Goal: Task Accomplishment & Management: Use online tool/utility

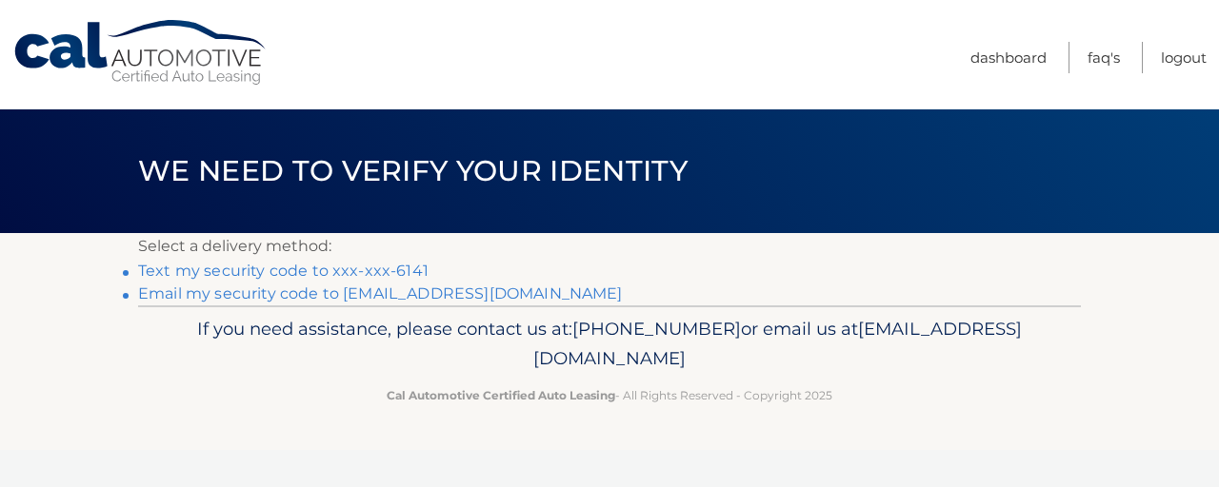
click at [355, 266] on link "Text my security code to xxx-xxx-6141" at bounding box center [283, 271] width 290 height 18
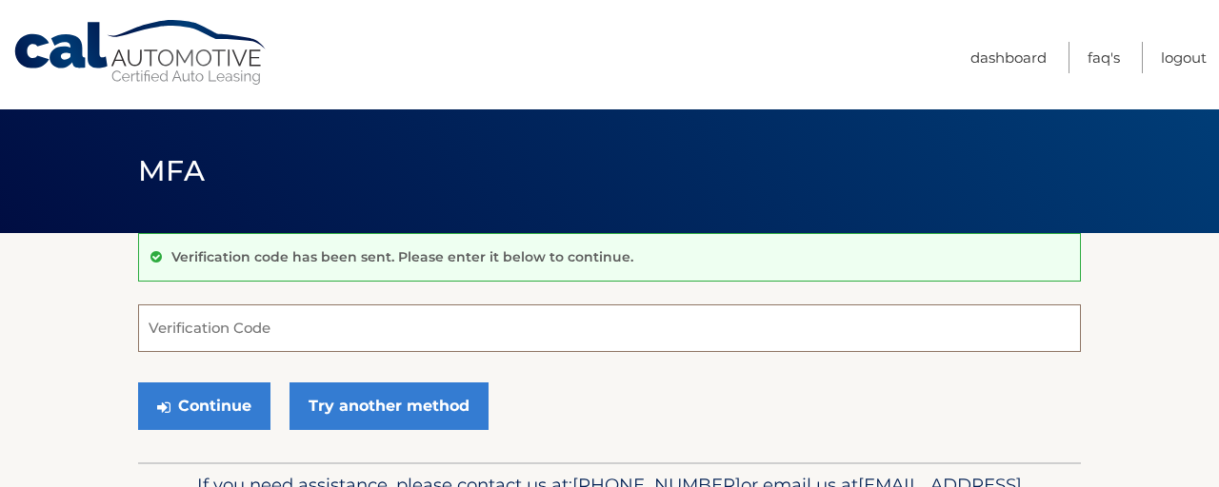
click at [545, 309] on input "Verification Code" at bounding box center [609, 329] width 943 height 48
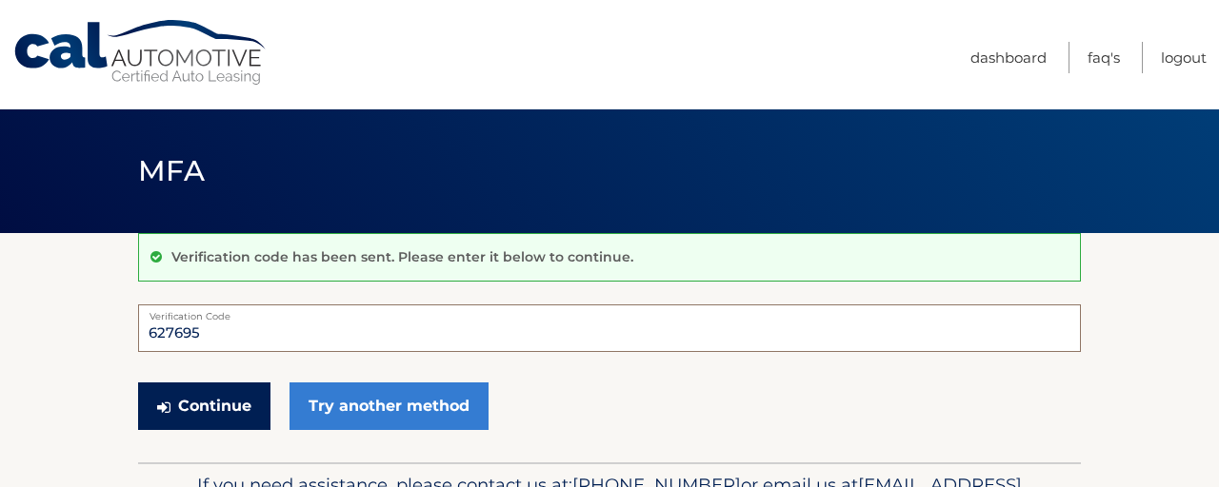
type input "627695"
click at [194, 400] on button "Continue" at bounding box center [204, 407] width 132 height 48
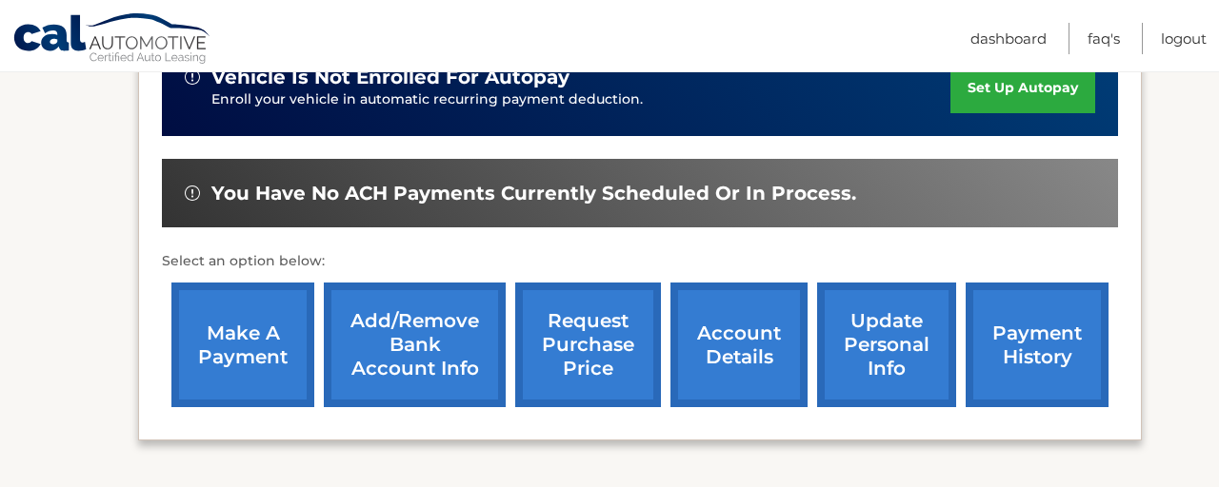
scroll to position [550, 0]
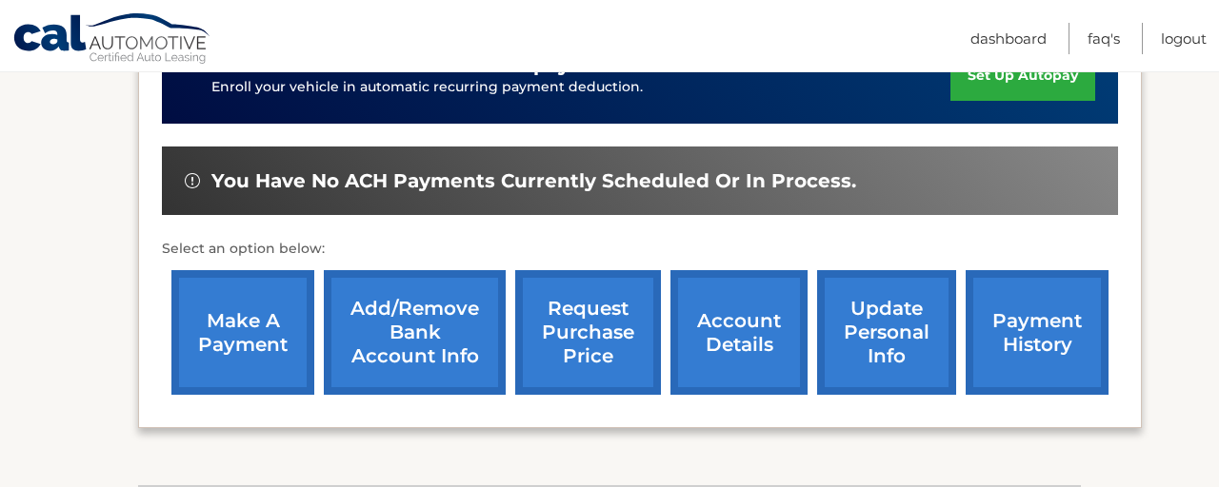
click at [269, 349] on link "make a payment" at bounding box center [242, 332] width 143 height 125
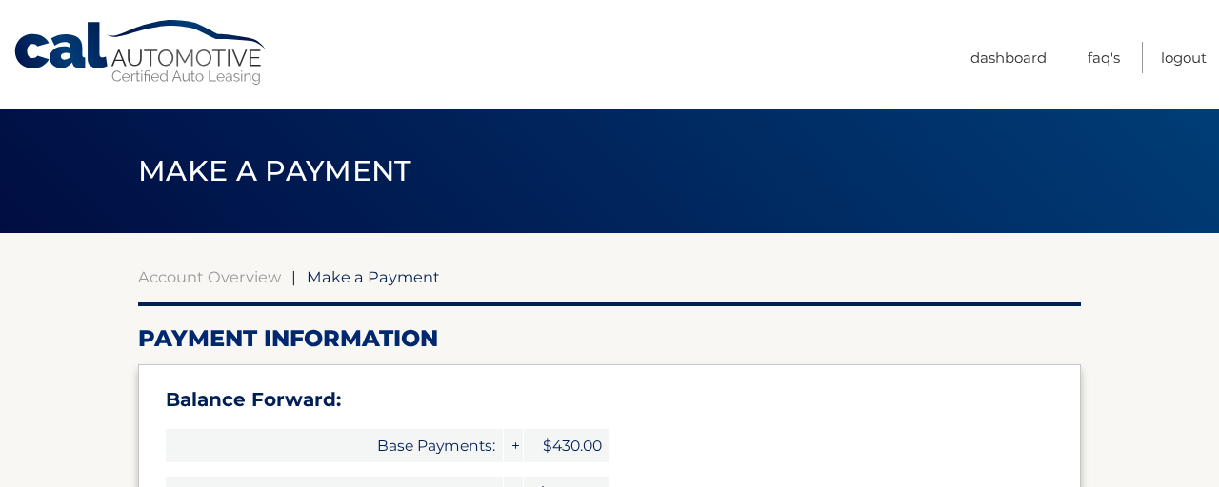
select select "NzVhZTk0OGUtNjczNi00YTY0LTlkOWMtZmVmZWY5Mjk0ODBk"
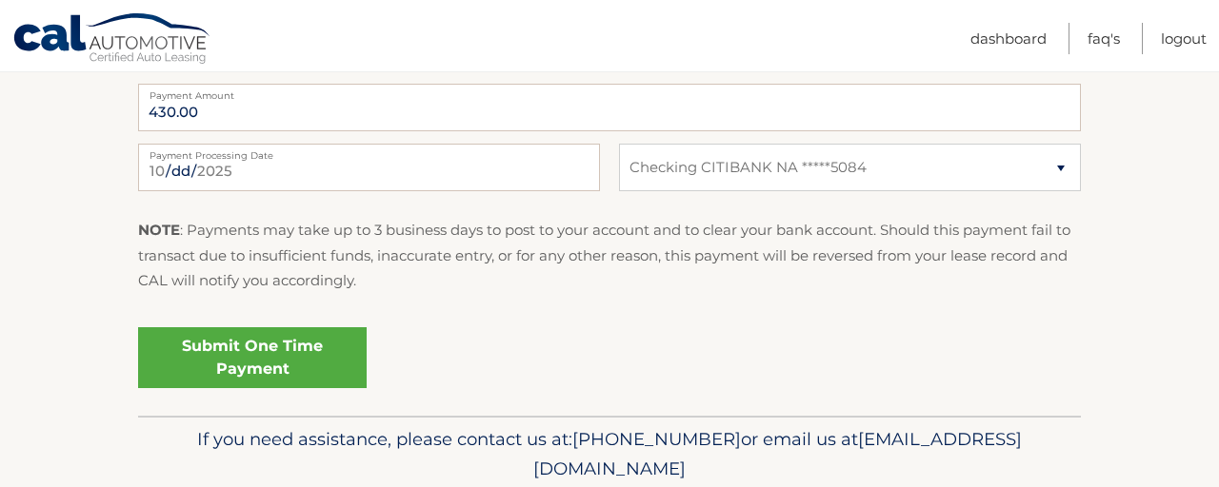
scroll to position [885, 0]
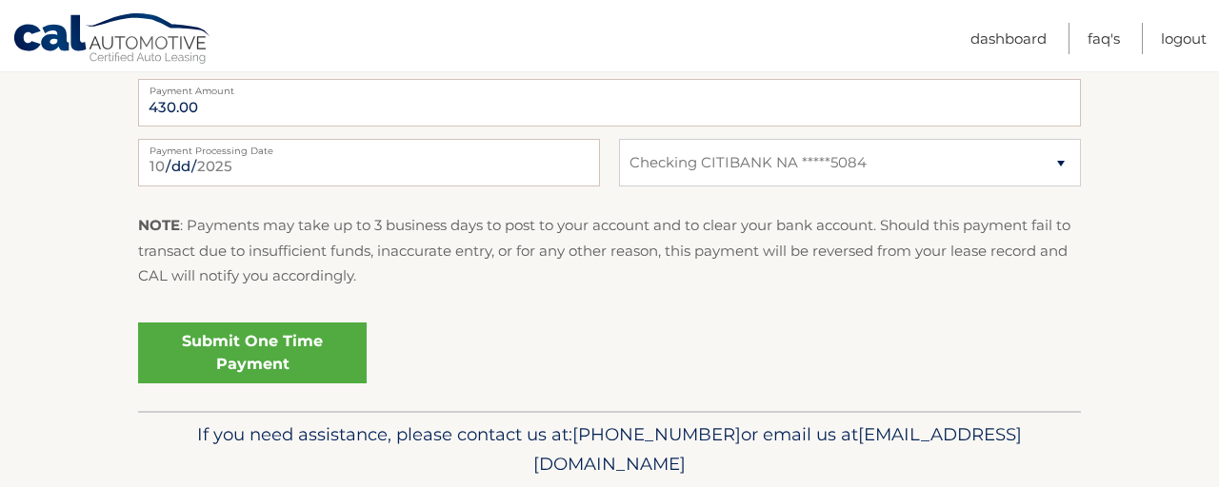
click at [288, 357] on link "Submit One Time Payment" at bounding box center [252, 353] width 228 height 61
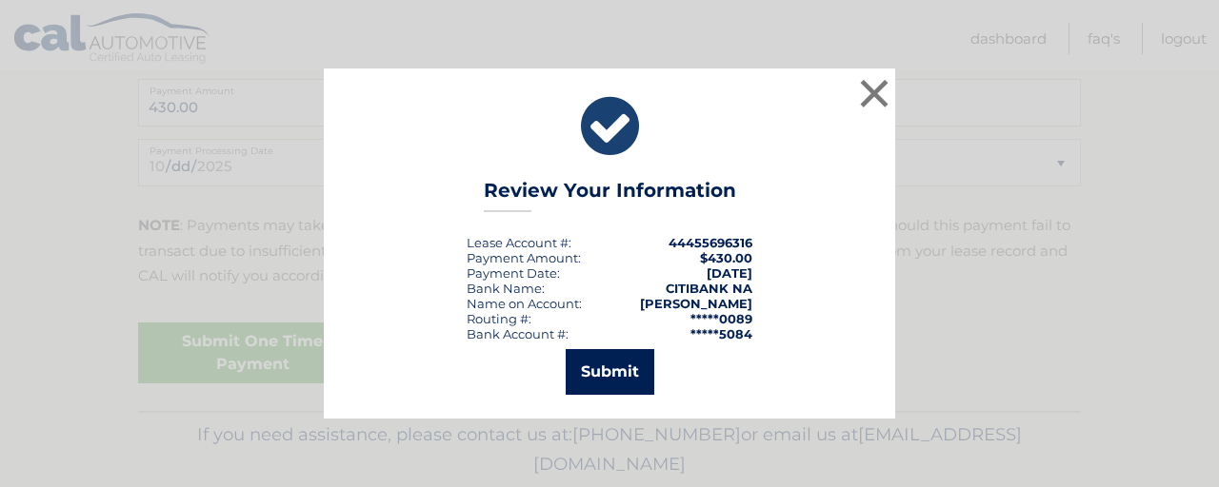
click at [602, 370] on button "Submit" at bounding box center [610, 372] width 89 height 46
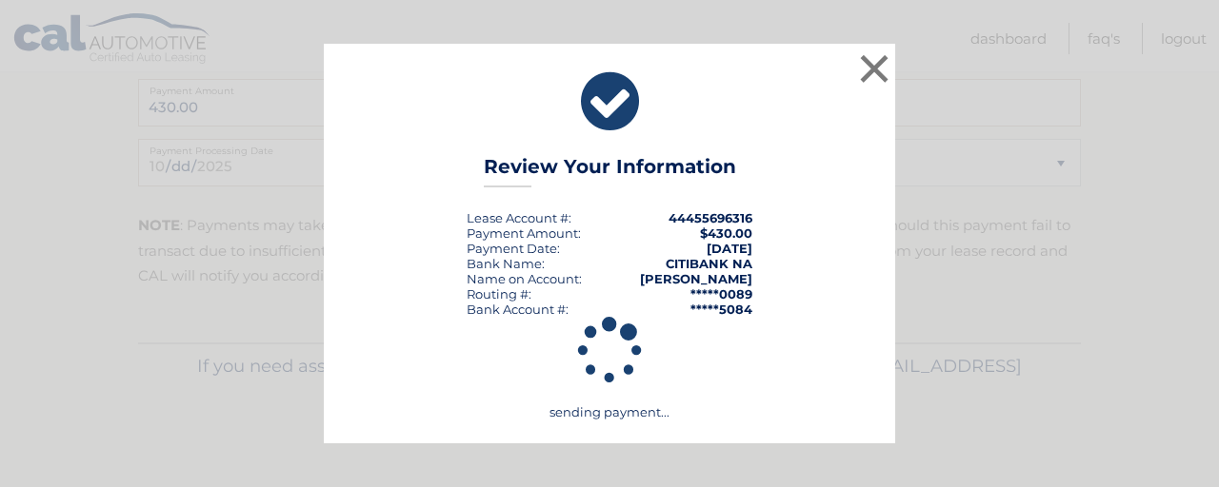
scroll to position [884, 0]
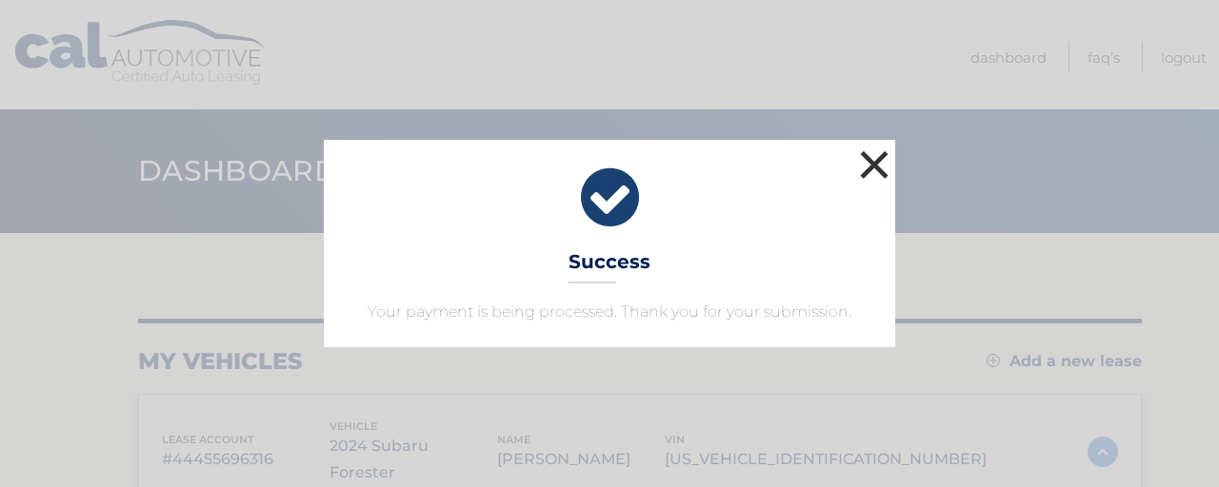
click at [876, 158] on button "×" at bounding box center [874, 165] width 38 height 38
